Goal: Information Seeking & Learning: Find specific page/section

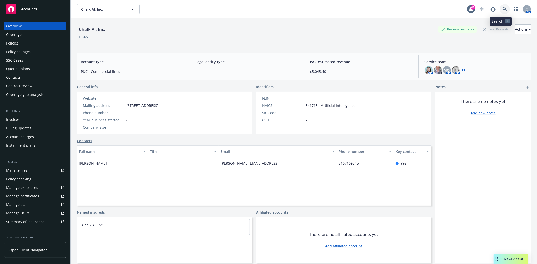
click at [502, 8] on icon at bounding box center [504, 9] width 5 height 5
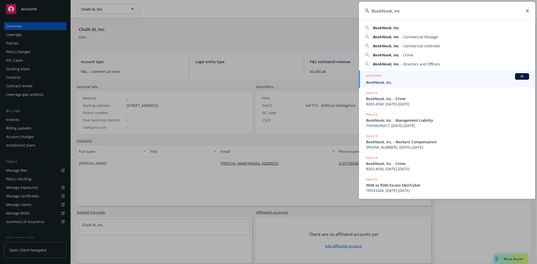
type input "BookNook, Inc"
click at [383, 79] on div "ACCOUNT BI" at bounding box center [447, 76] width 163 height 7
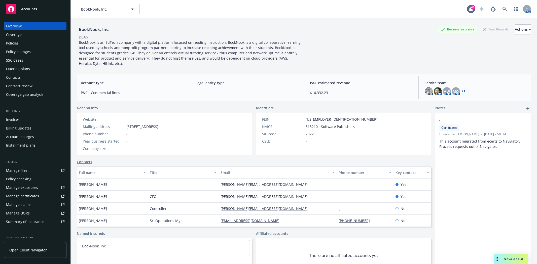
click at [13, 68] on div "Quoting plans" at bounding box center [18, 69] width 24 height 8
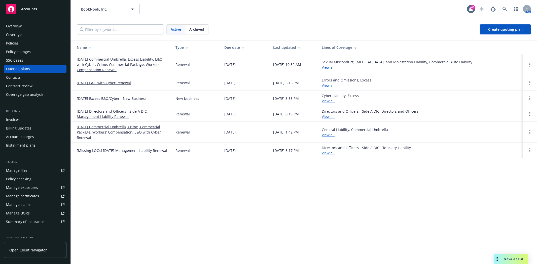
click at [100, 112] on link "11/01/25 Directors and Officers - Side A DIC, Management Liability Renewal" at bounding box center [122, 114] width 91 height 11
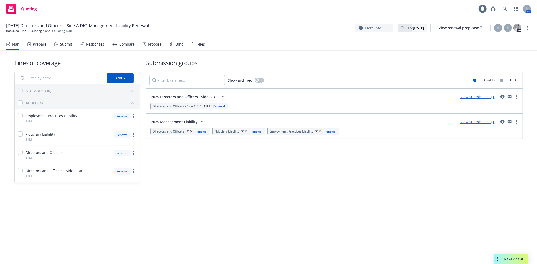
click at [197, 43] on div "Files" at bounding box center [201, 44] width 8 height 4
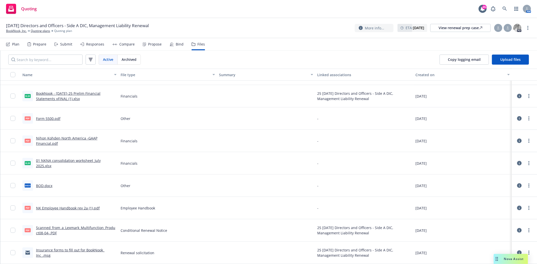
scroll to position [152, 0]
click at [23, 31] on link "BookNook, Inc." at bounding box center [16, 31] width 21 height 5
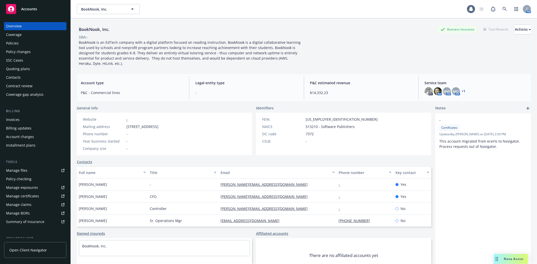
click at [20, 68] on div "Quoting plans" at bounding box center [18, 69] width 24 height 8
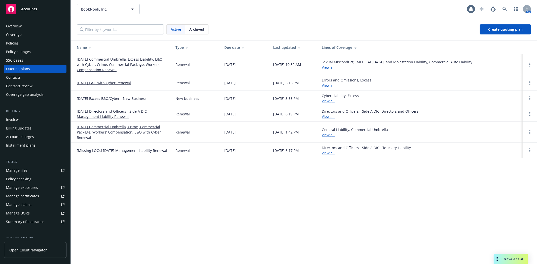
click at [97, 152] on link "[Missing LOCs] 11/01/24 Management Liability Renewal" at bounding box center [122, 150] width 90 height 5
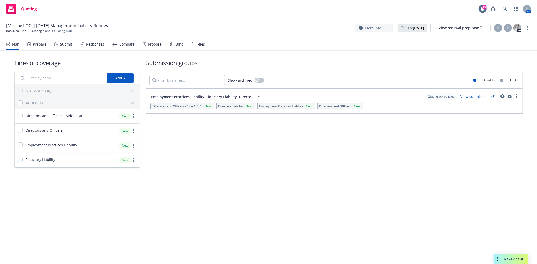
click at [197, 46] on div "Files" at bounding box center [198, 44] width 13 height 12
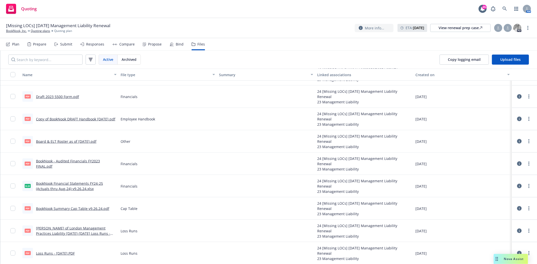
scroll to position [506, 0]
click at [505, 9] on icon at bounding box center [504, 9] width 4 height 4
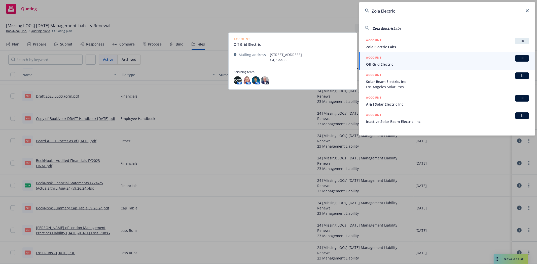
type input "Zola Electric"
click at [386, 65] on span "Off Grid Electric" at bounding box center [447, 64] width 163 height 5
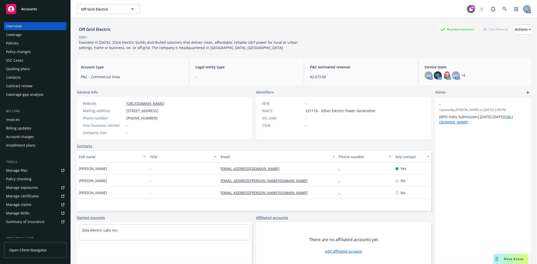
click at [20, 41] on div "Policies" at bounding box center [35, 43] width 58 height 8
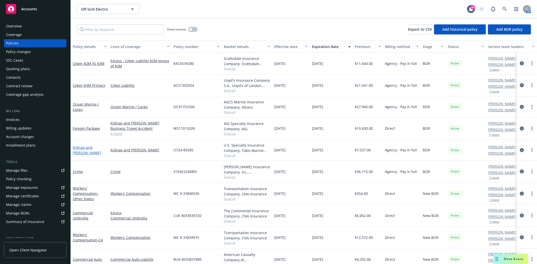
click at [101, 151] on link "Kidnap and Ransom" at bounding box center [87, 150] width 28 height 10
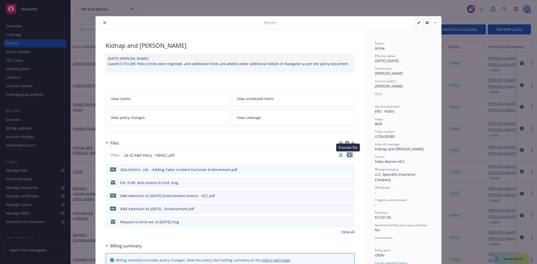
click at [348, 156] on icon "preview file" at bounding box center [349, 155] width 5 height 4
click at [103, 23] on icon "close" at bounding box center [104, 22] width 3 height 3
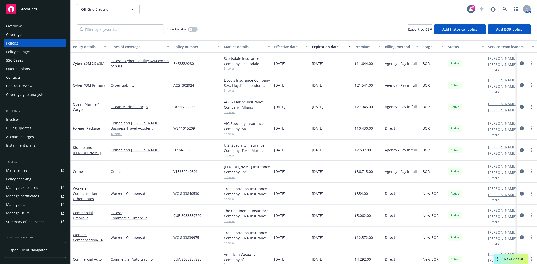
click at [15, 79] on div "Contacts" at bounding box center [13, 77] width 15 height 8
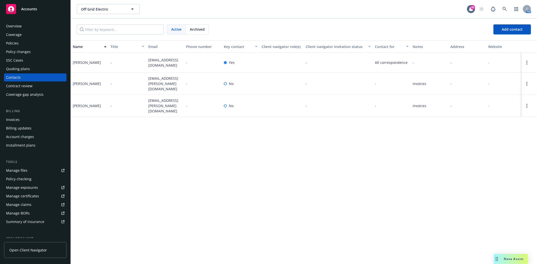
click at [11, 44] on div "Policies" at bounding box center [12, 43] width 13 height 8
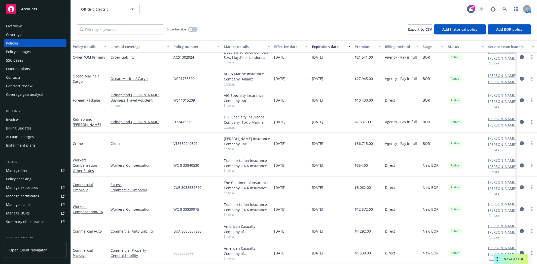
scroll to position [33, 0]
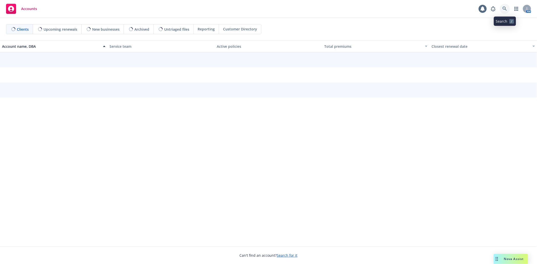
click at [506, 9] on icon at bounding box center [504, 9] width 5 height 5
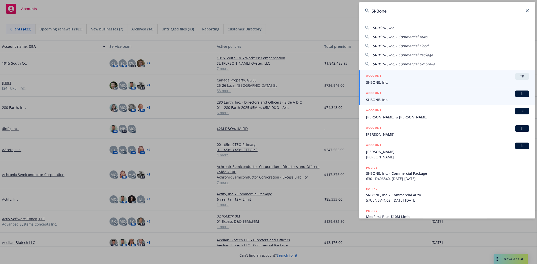
type input "SI-Bone"
click at [384, 98] on span "SI-BONE, Inc." at bounding box center [447, 99] width 163 height 5
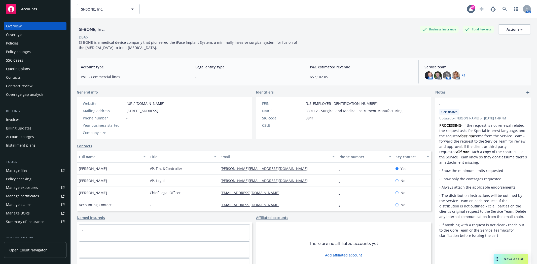
click at [20, 42] on div "Policies" at bounding box center [35, 43] width 58 height 8
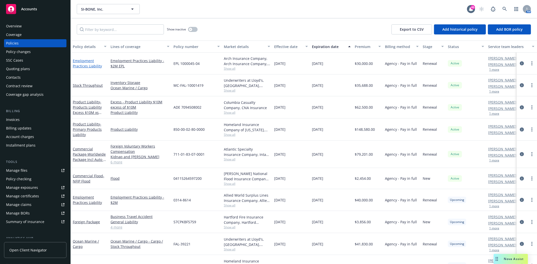
click at [87, 65] on link "Employment Practices Liability" at bounding box center [87, 63] width 29 height 10
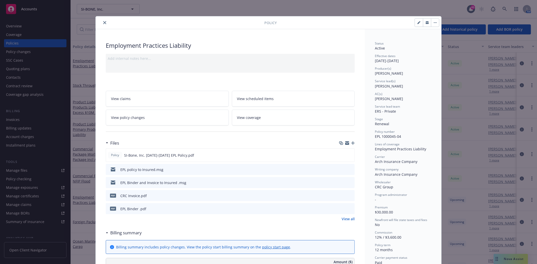
click at [102, 21] on button "close" at bounding box center [105, 23] width 6 height 6
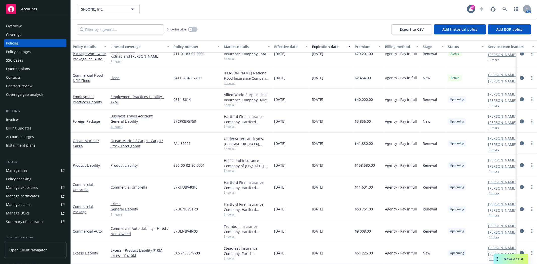
scroll to position [99, 0]
click at [89, 97] on link "Employment Practices Liability" at bounding box center [87, 99] width 29 height 10
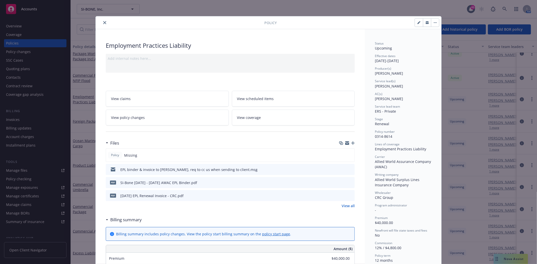
click at [103, 22] on icon "close" at bounding box center [104, 22] width 3 height 3
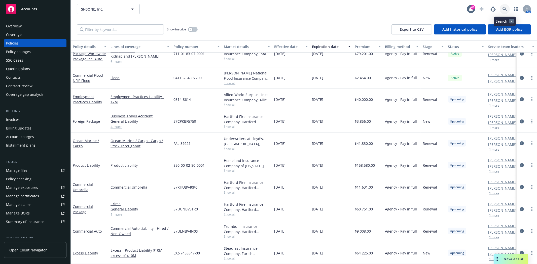
click at [502, 4] on link at bounding box center [505, 9] width 10 height 10
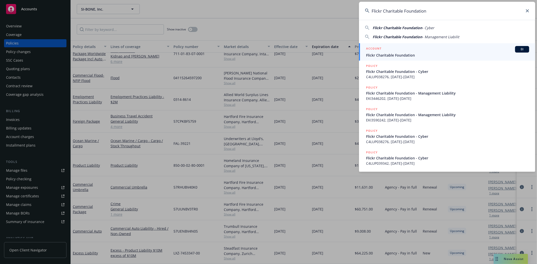
type input "Flickr Charitable Foundation"
click at [383, 53] on span "Flickr Charitable Foundation" at bounding box center [447, 55] width 163 height 5
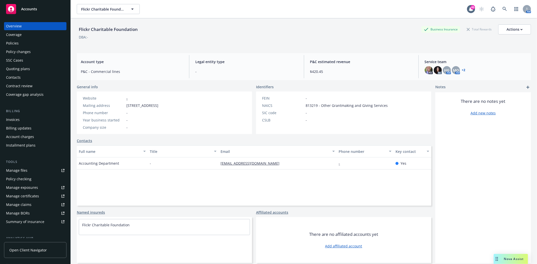
click at [22, 39] on div "Policies" at bounding box center [35, 43] width 58 height 8
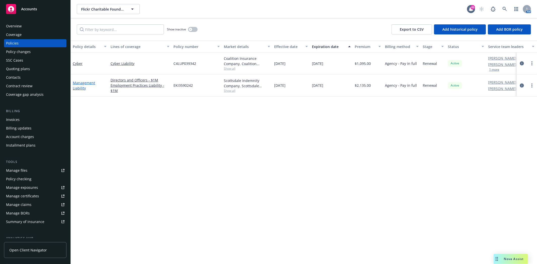
click at [81, 82] on link "Management Liability" at bounding box center [84, 86] width 22 height 10
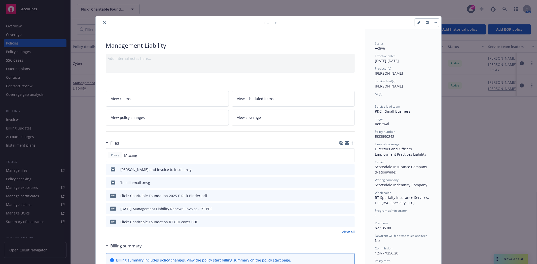
click at [102, 21] on button "close" at bounding box center [105, 23] width 6 height 6
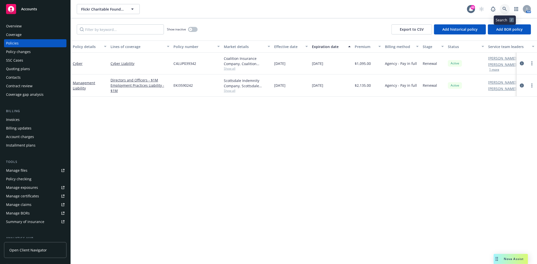
click at [503, 10] on icon at bounding box center [504, 9] width 5 height 5
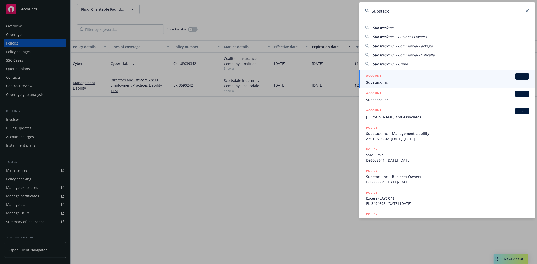
type input "Substack"
click at [391, 83] on span "Substack Inc." at bounding box center [447, 82] width 163 height 5
